Goal: Information Seeking & Learning: Learn about a topic

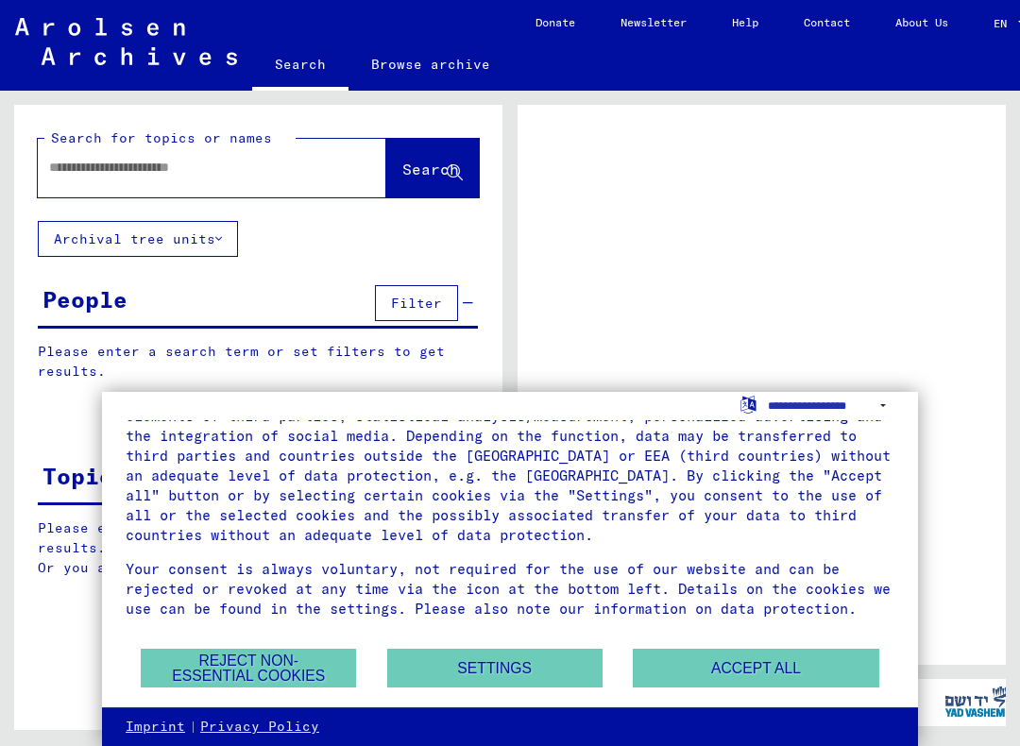
scroll to position [105, 0]
click at [953, 293] on div at bounding box center [762, 385] width 488 height 560
click at [871, 414] on select "**********" at bounding box center [831, 405] width 127 height 27
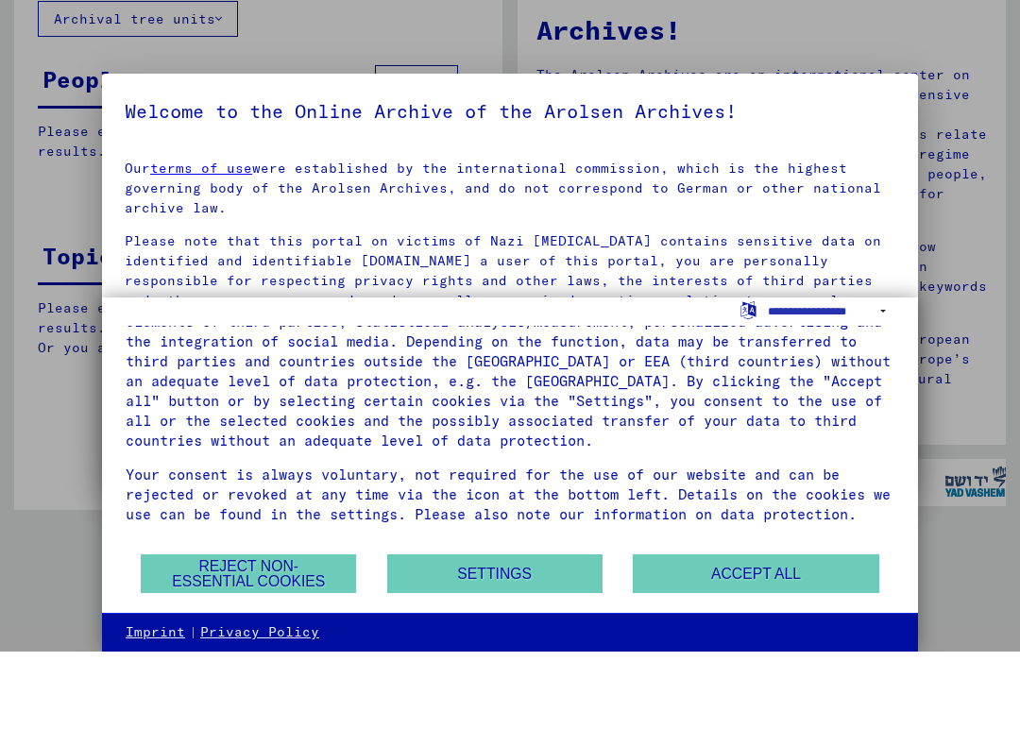
click at [324, 649] on button "Reject non-essential cookies" at bounding box center [248, 668] width 215 height 39
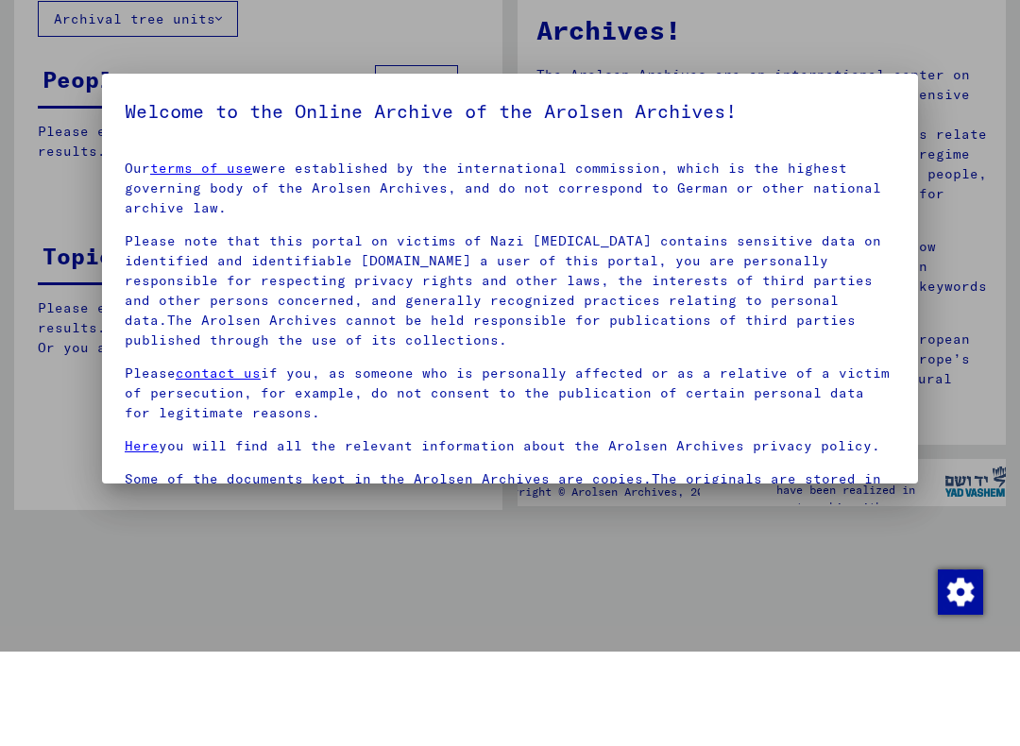
click at [982, 167] on div at bounding box center [510, 373] width 1020 height 746
click at [14, 155] on div at bounding box center [510, 373] width 1020 height 746
click at [1015, 548] on div at bounding box center [510, 373] width 1020 height 746
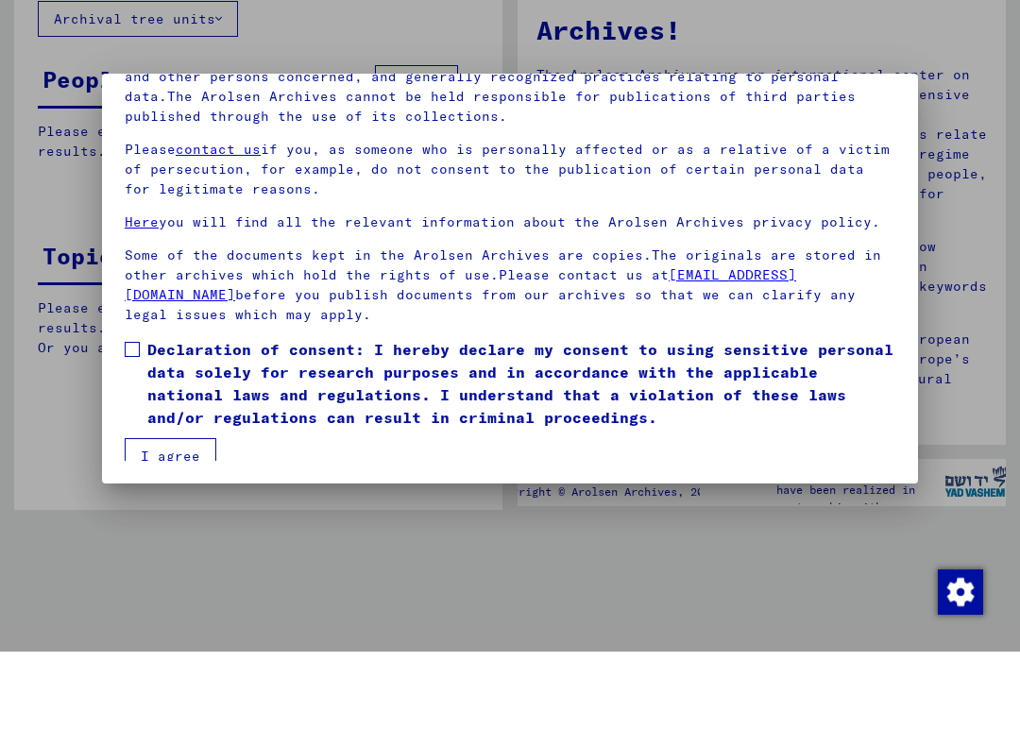
scroll to position [181, 0]
click at [143, 433] on label "Declaration of consent: I hereby declare my consent to using sensitive personal…" at bounding box center [510, 478] width 771 height 91
click at [176, 533] on button "I agree" at bounding box center [171, 551] width 92 height 36
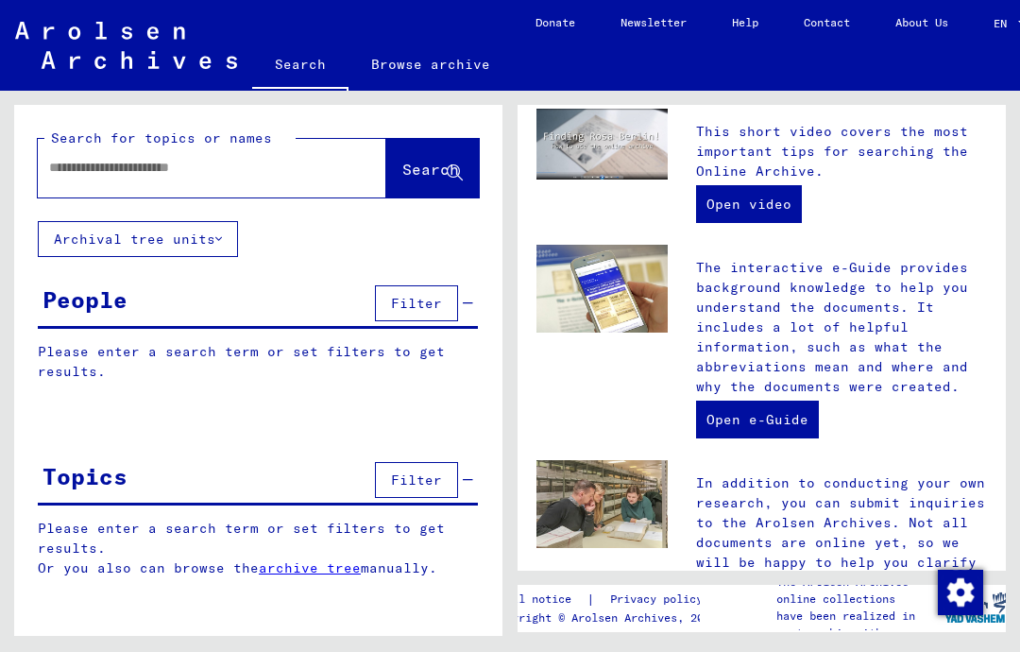
scroll to position [589, 0]
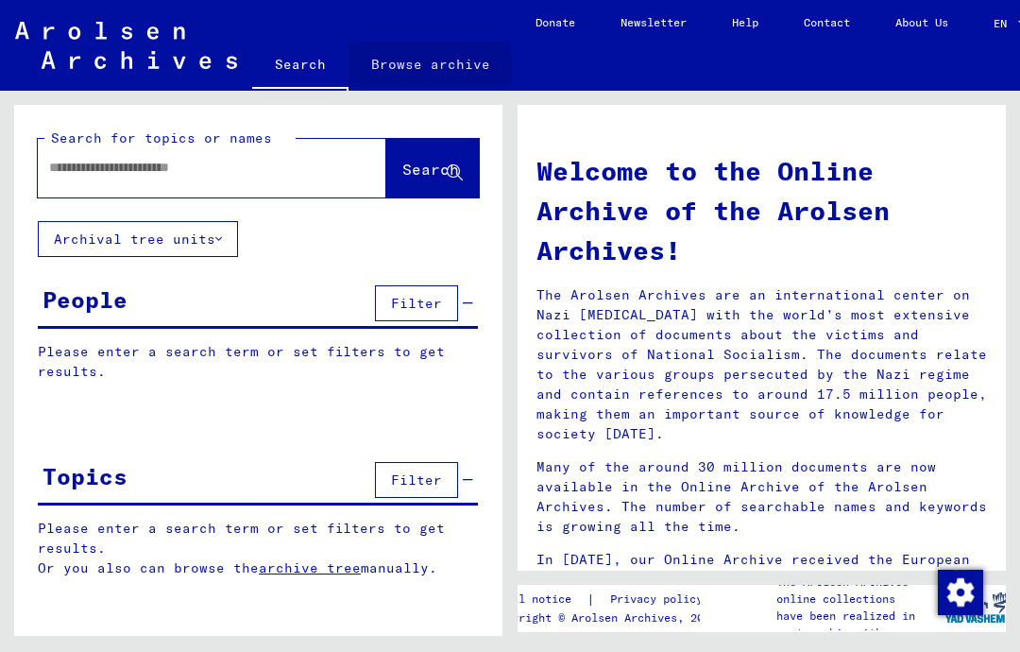
click at [424, 69] on link "Browse archive" at bounding box center [431, 64] width 164 height 45
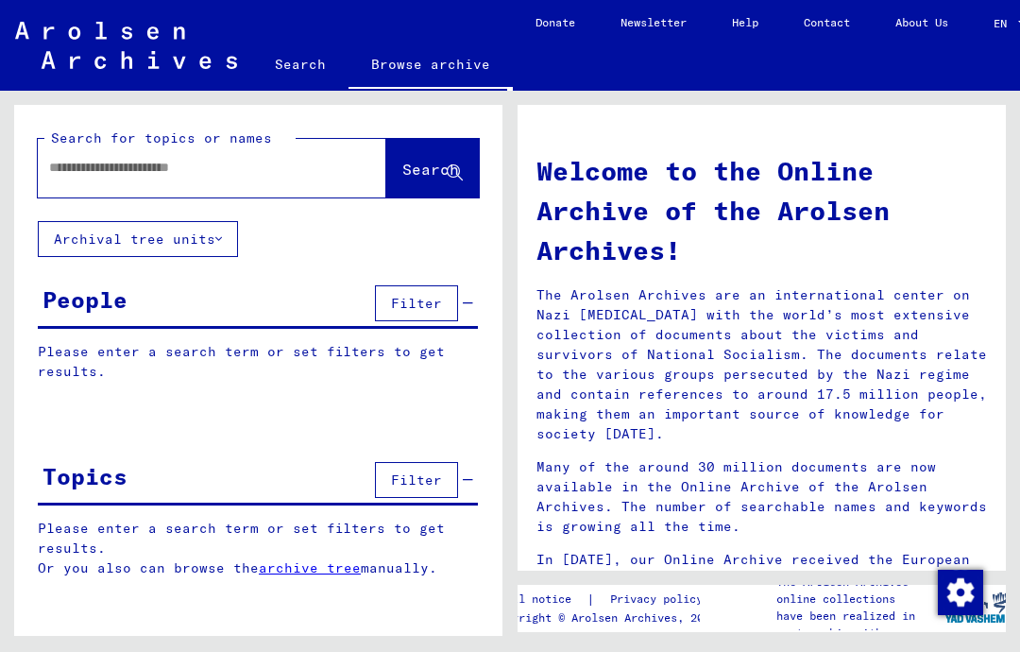
scroll to position [87, 0]
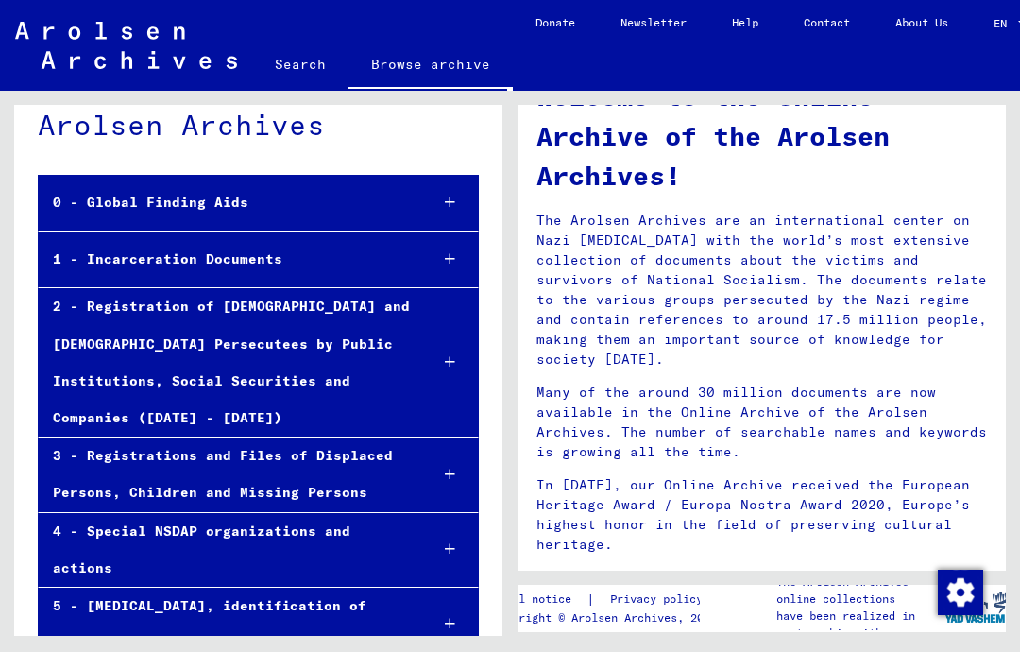
scroll to position [84, 0]
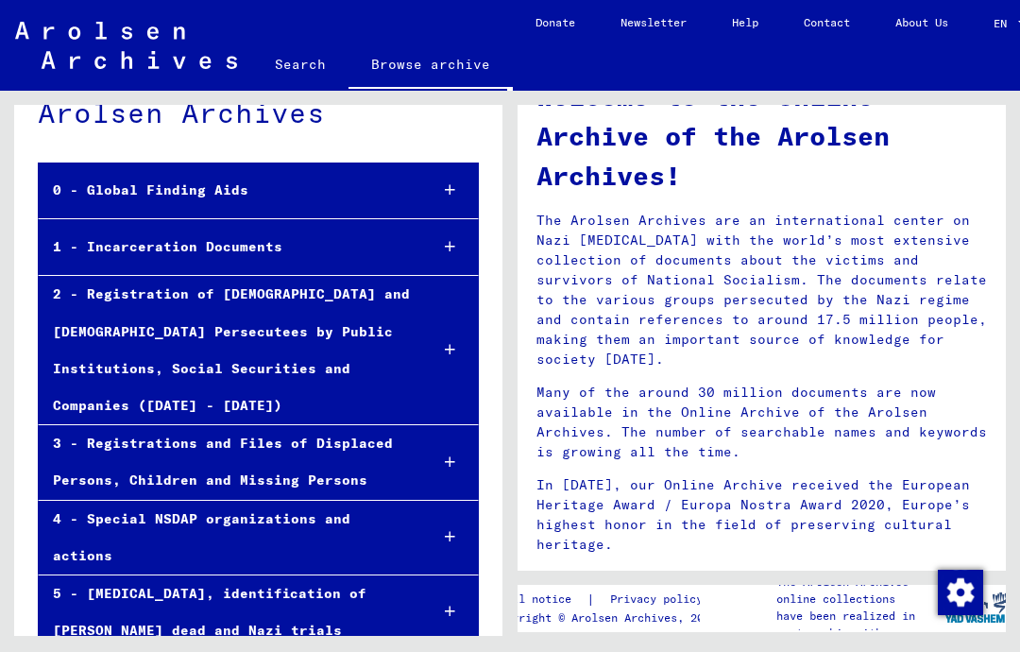
click at [448, 256] on div at bounding box center [450, 247] width 56 height 56
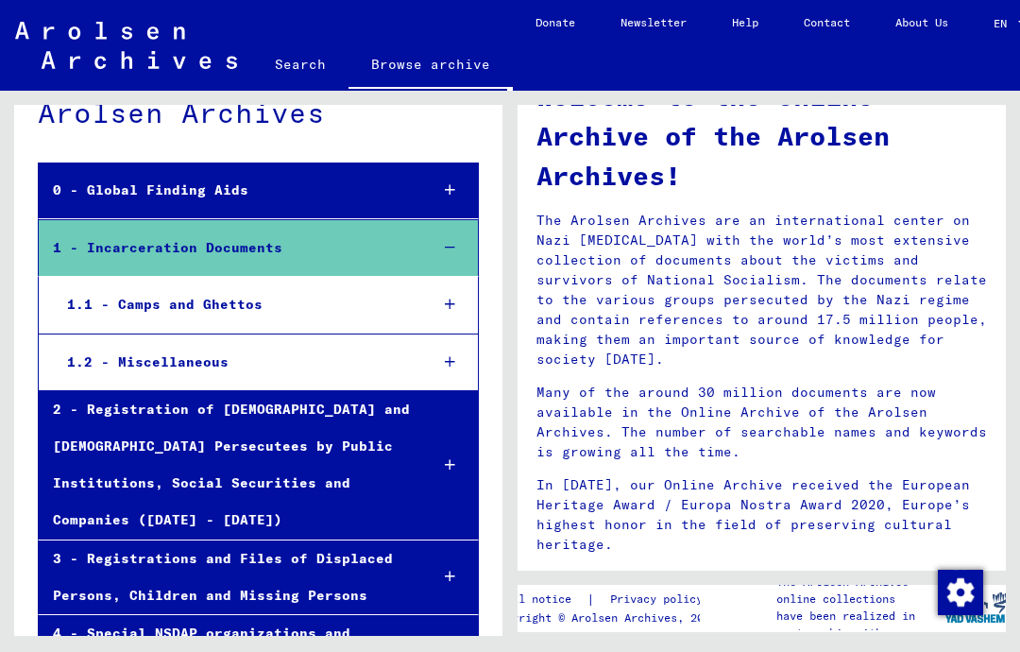
click at [447, 312] on div at bounding box center [450, 305] width 56 height 56
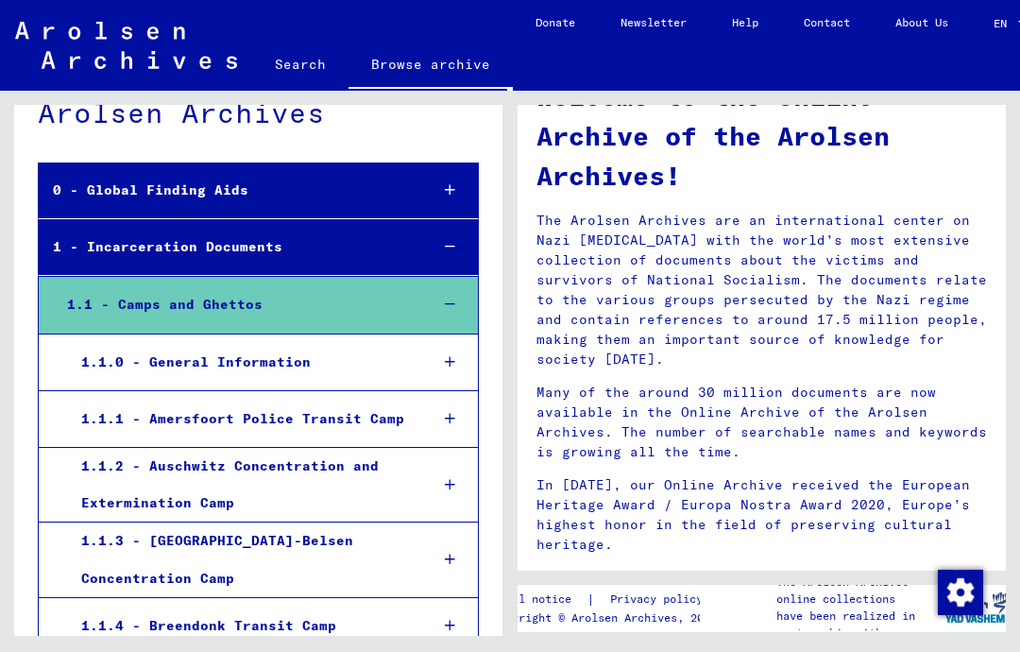
click at [375, 421] on div "1.1.1 - Amersfoort Police Transit Camp" at bounding box center [240, 419] width 346 height 37
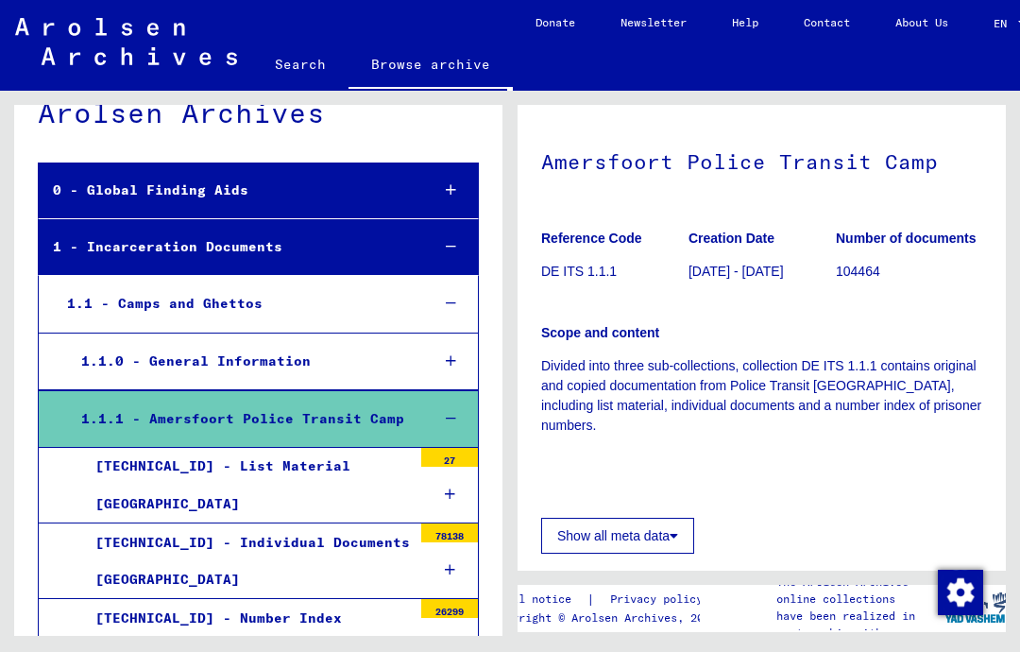
scroll to position [147, 0]
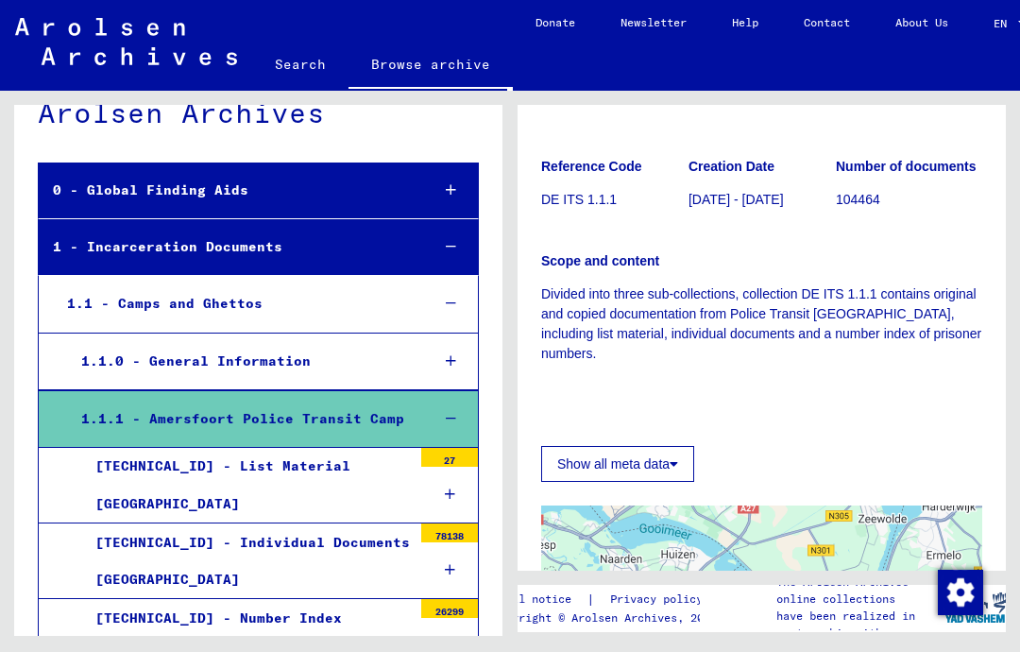
click at [667, 482] on button "Show all meta data" at bounding box center [617, 464] width 153 height 36
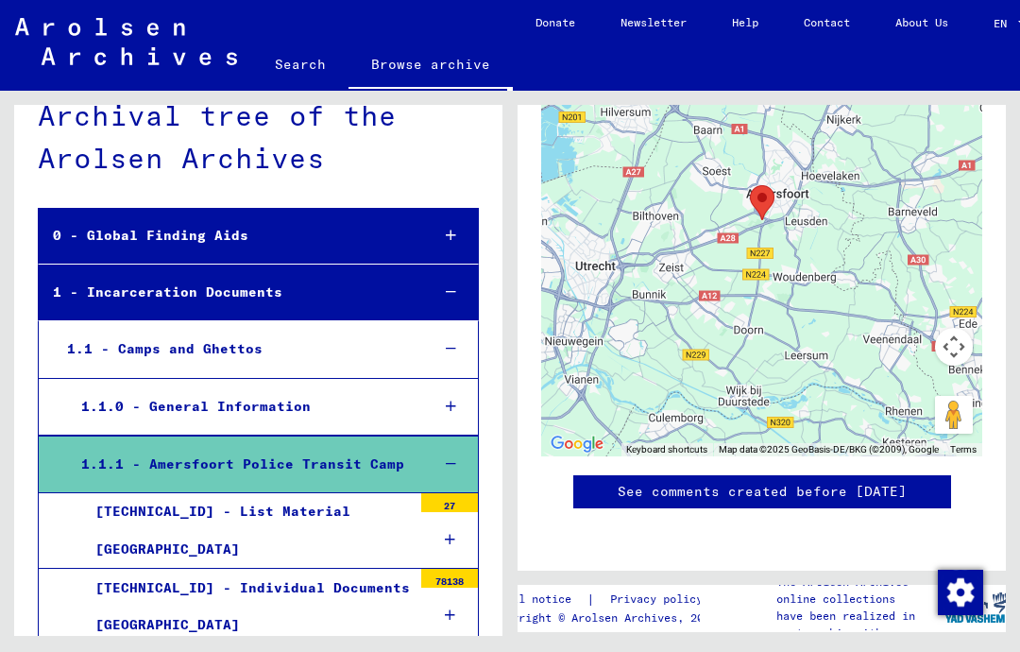
scroll to position [25, 0]
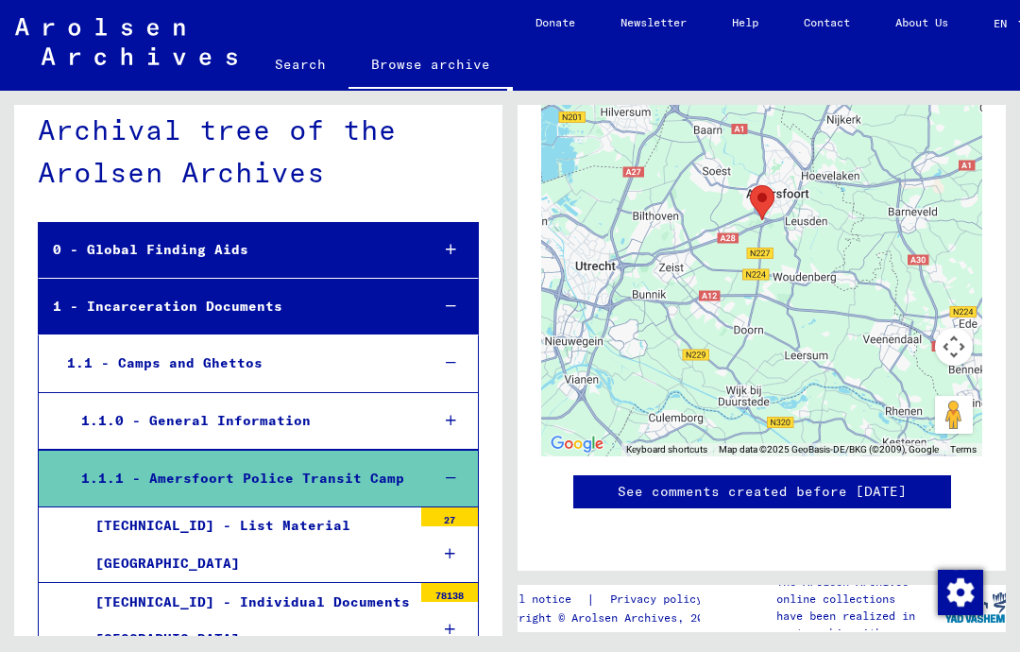
click at [445, 251] on div at bounding box center [451, 250] width 54 height 56
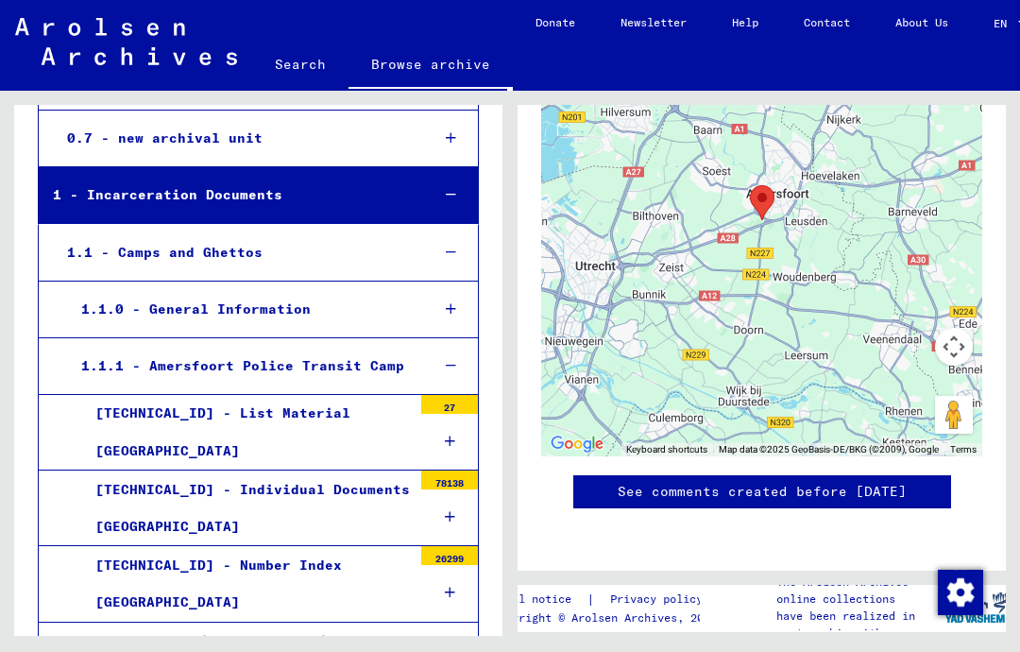
scroll to position [415, 0]
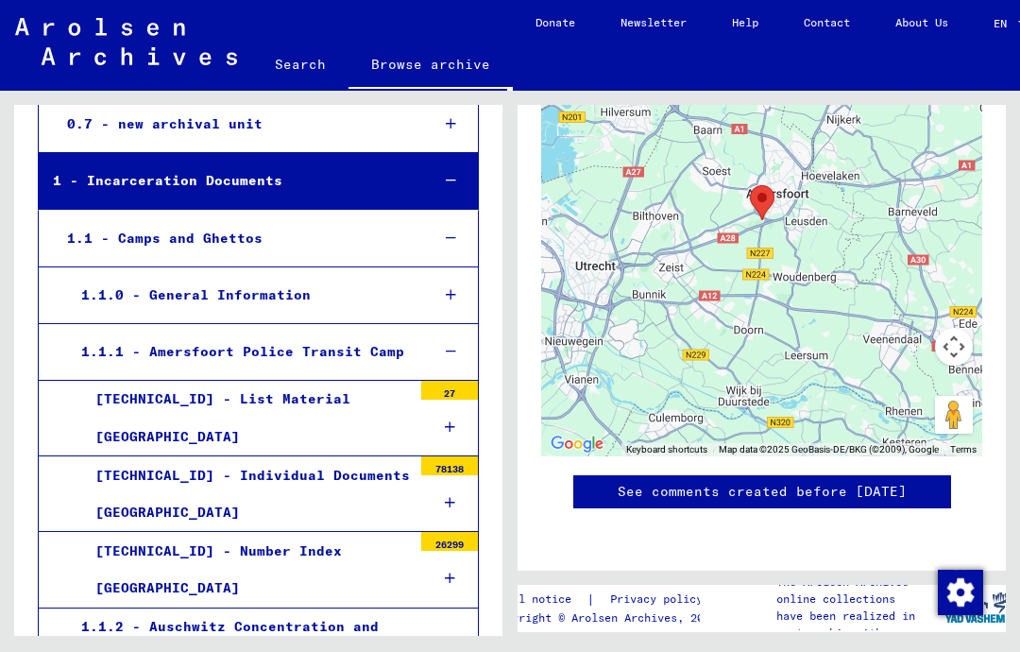
click at [330, 457] on div "[TECHNICAL_ID] - Individual Documents [GEOGRAPHIC_DATA]" at bounding box center [246, 494] width 331 height 74
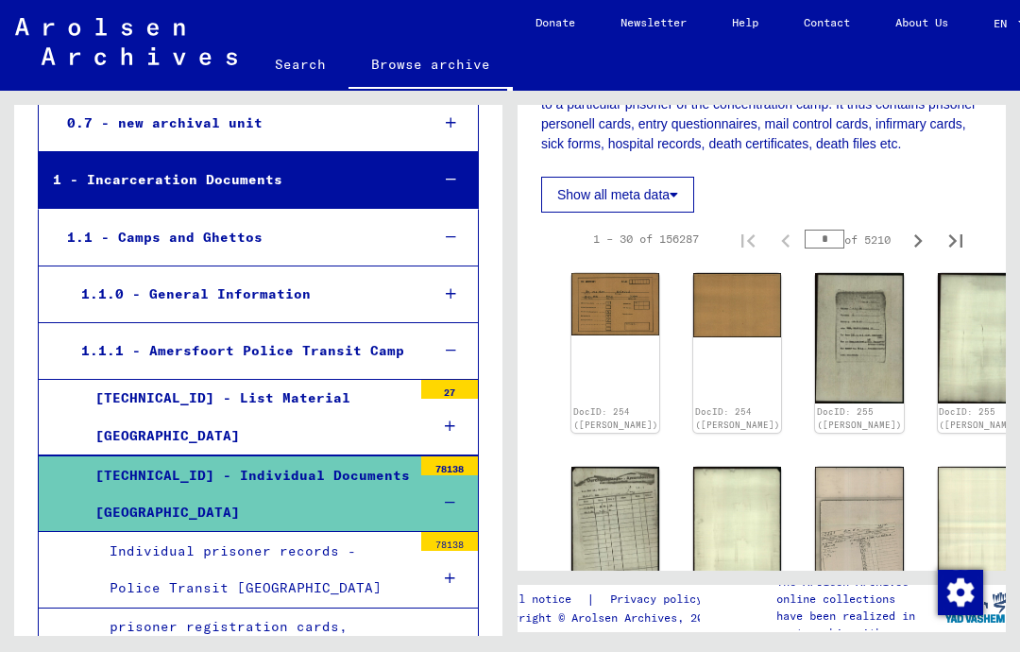
scroll to position [469, 0]
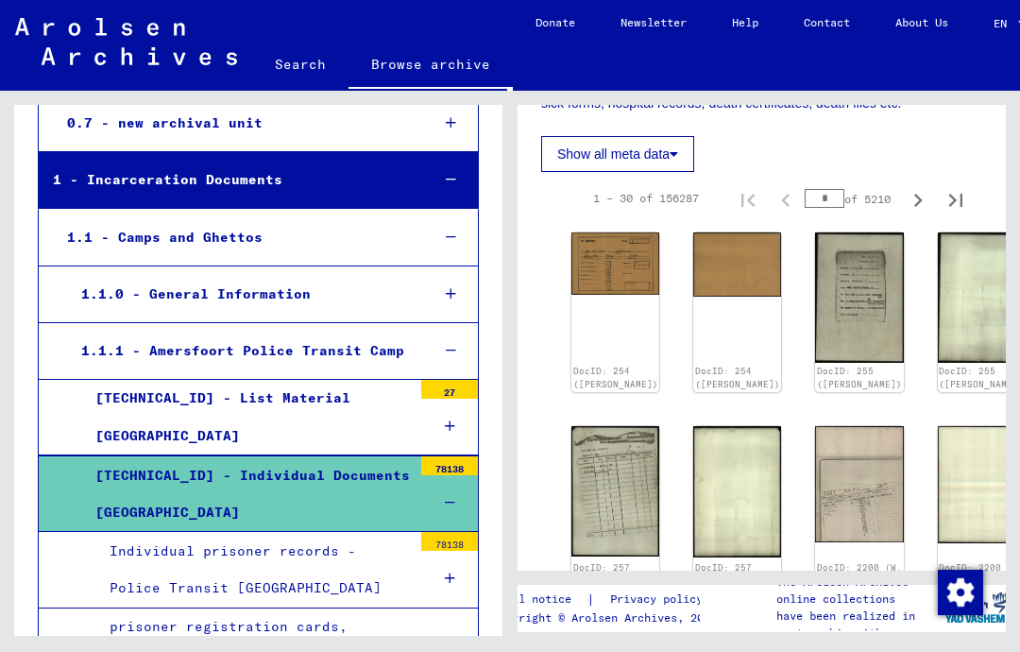
click at [588, 562] on link "DocID: 257 ([PERSON_NAME])" at bounding box center [615, 574] width 85 height 24
